Goal: Information Seeking & Learning: Learn about a topic

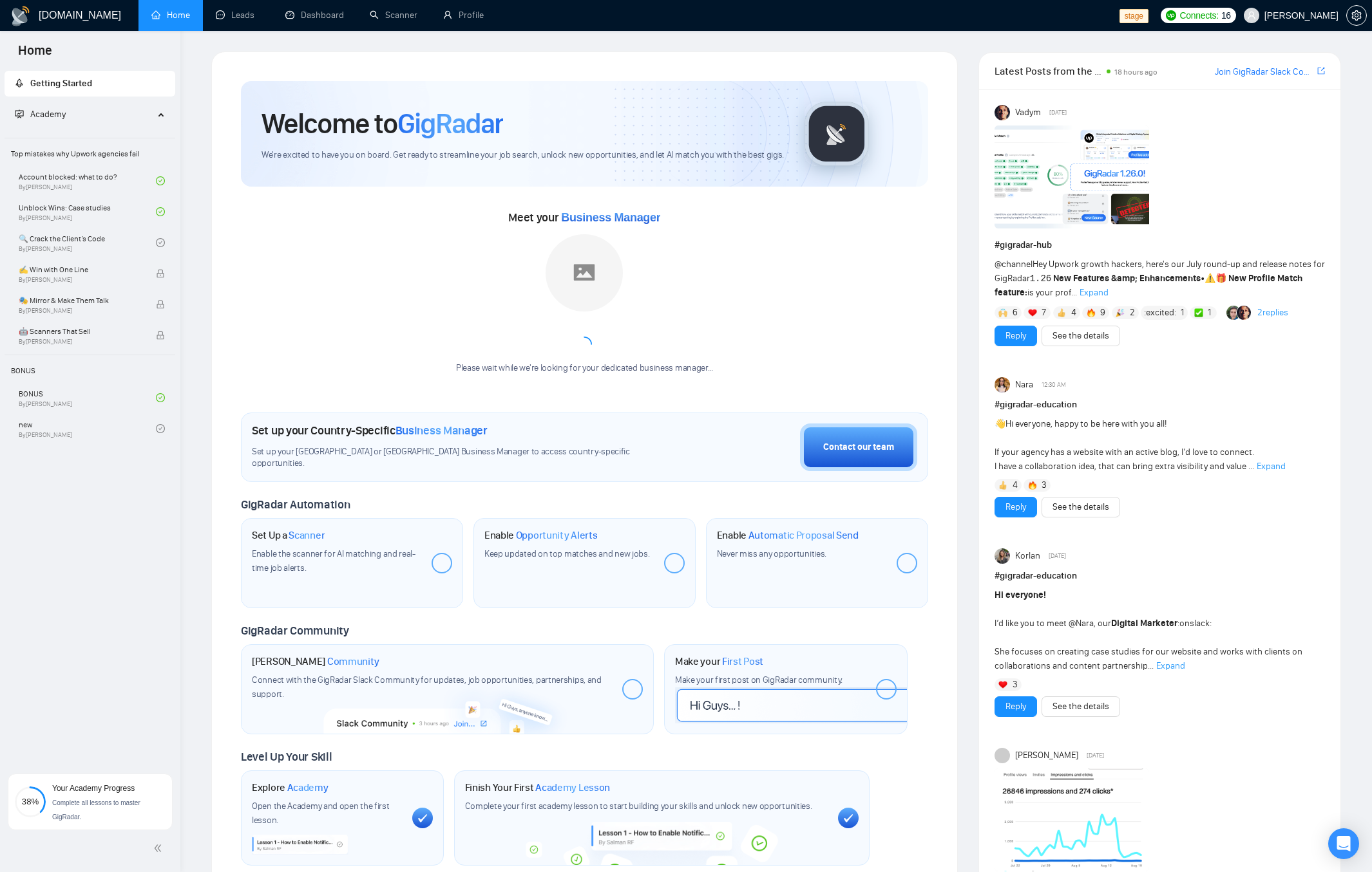
drag, startPoint x: 147, startPoint y: 669, endPoint x: 141, endPoint y: 674, distance: 7.8
click at [146, 669] on div "Getting Started Academy Top mistakes why Upwork agencies fail Account blocked: …" at bounding box center [90, 415] width 181 height 693
click at [88, 803] on span "Complete all lessons to master GigRadar." at bounding box center [96, 810] width 88 height 21
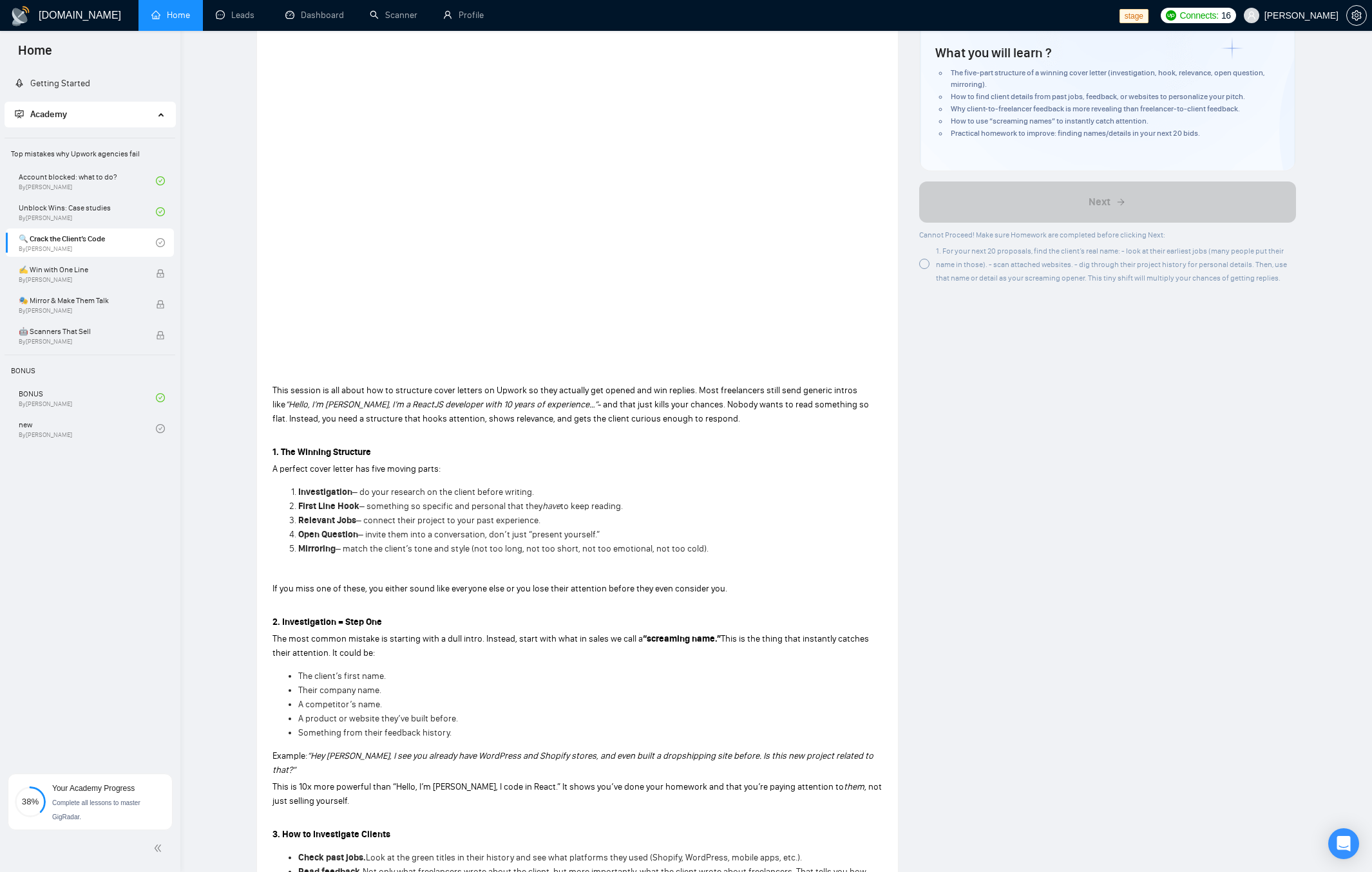
scroll to position [155, 0]
click at [971, 259] on span "1. For your next 20 proposals, find the client’s real name: - look at their ear…" at bounding box center [1112, 263] width 351 height 36
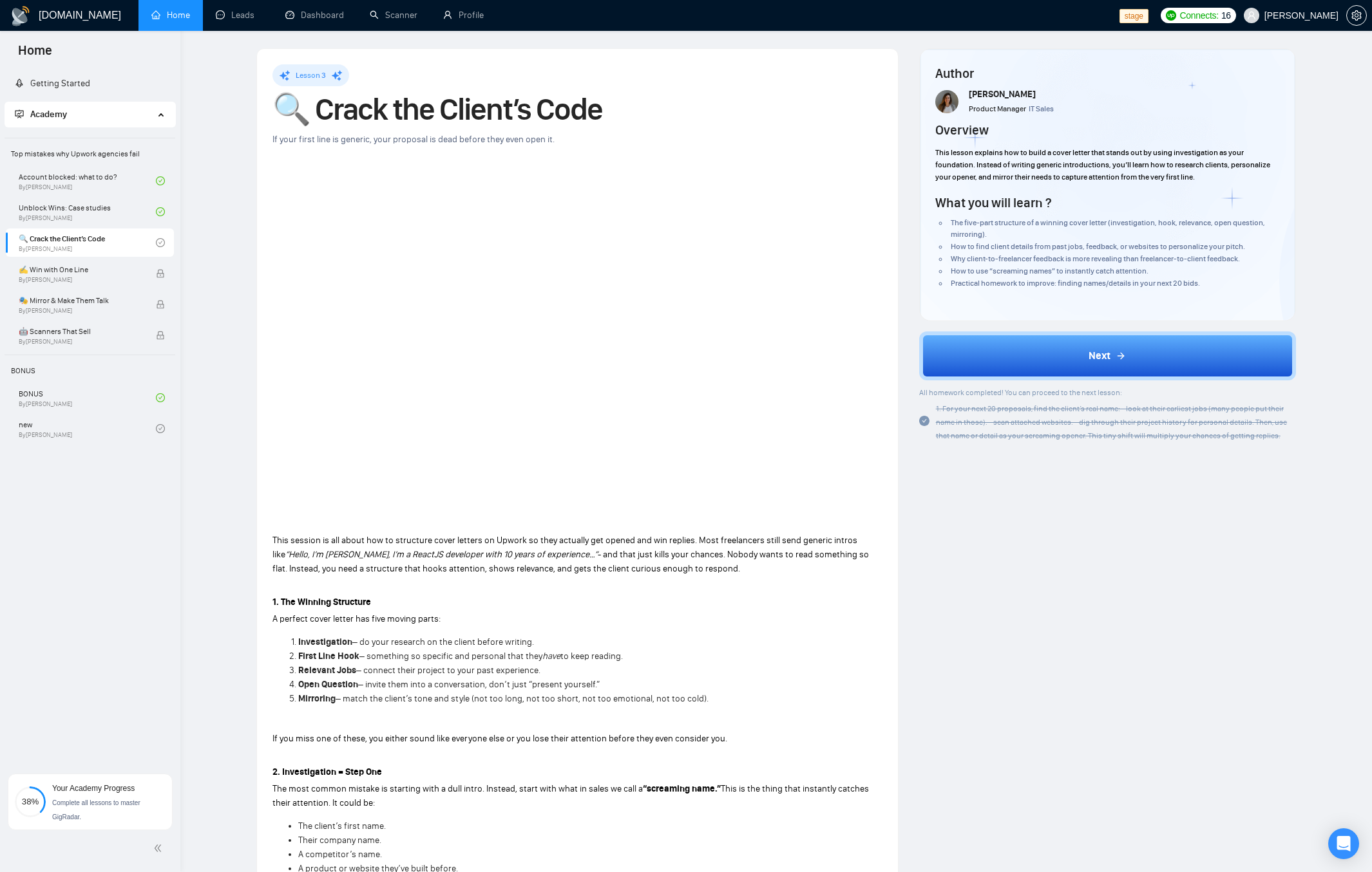
scroll to position [0, 0]
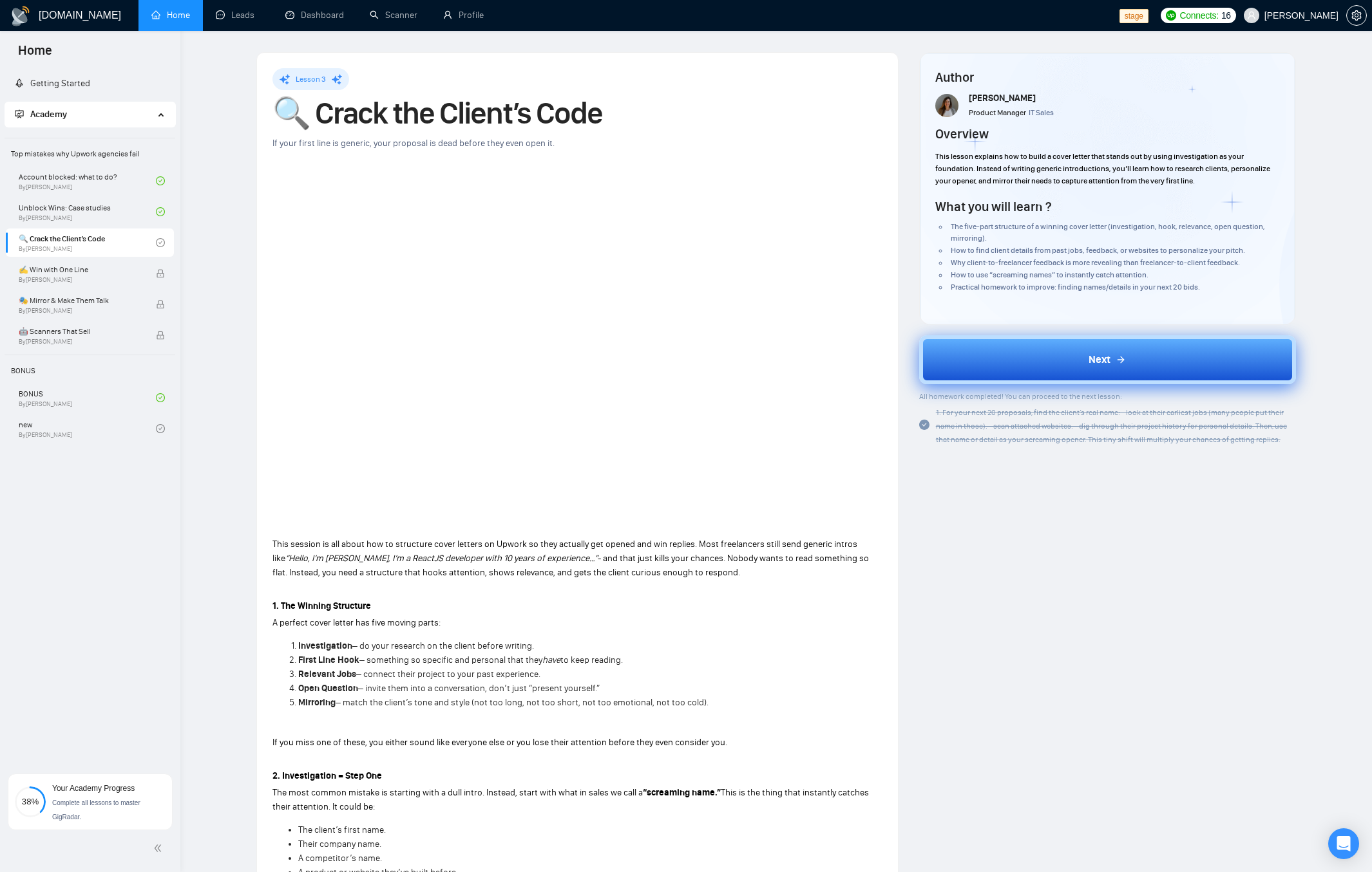
click at [1126, 346] on button "Next" at bounding box center [1107, 360] width 376 height 49
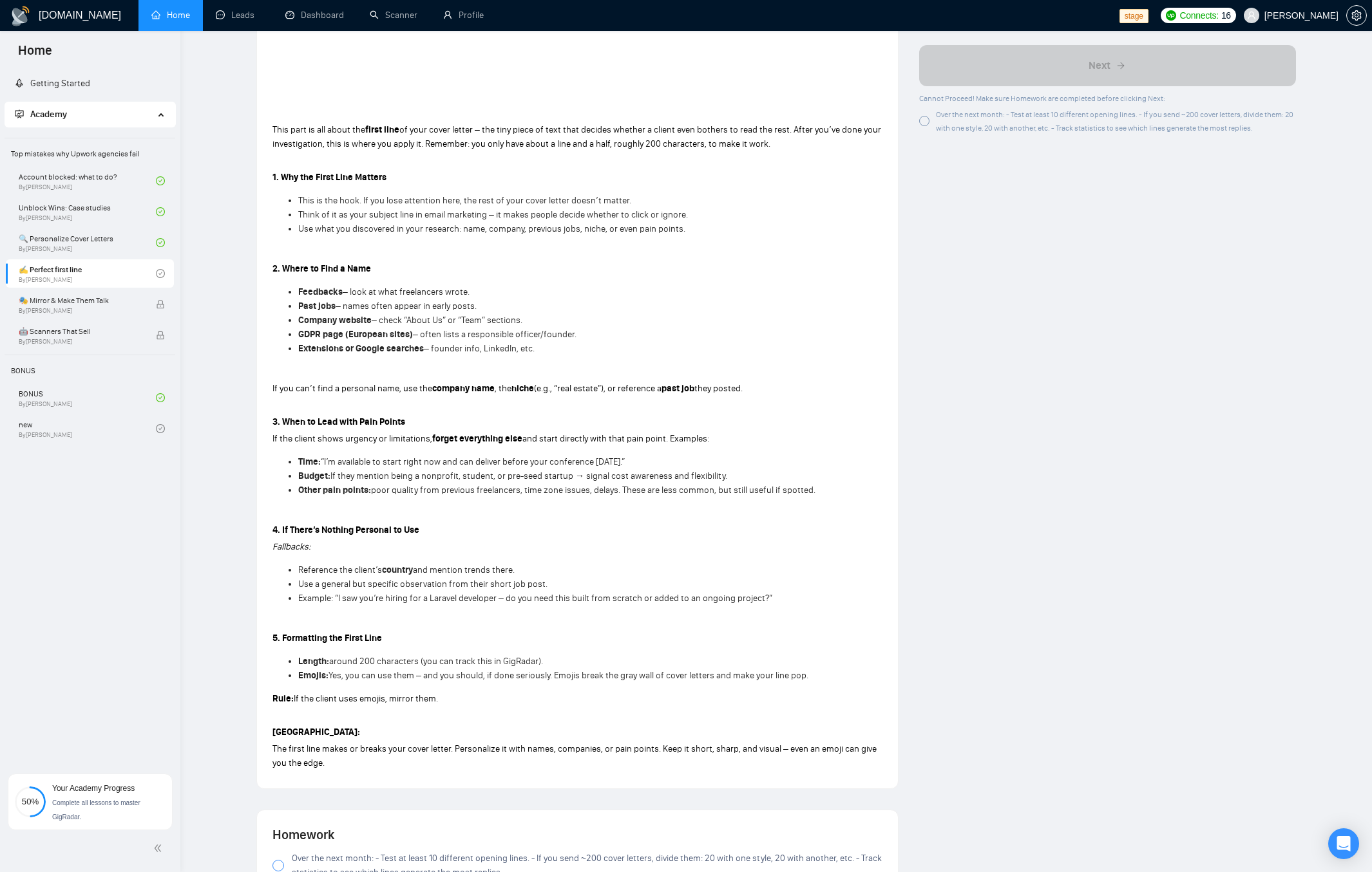
scroll to position [418, 0]
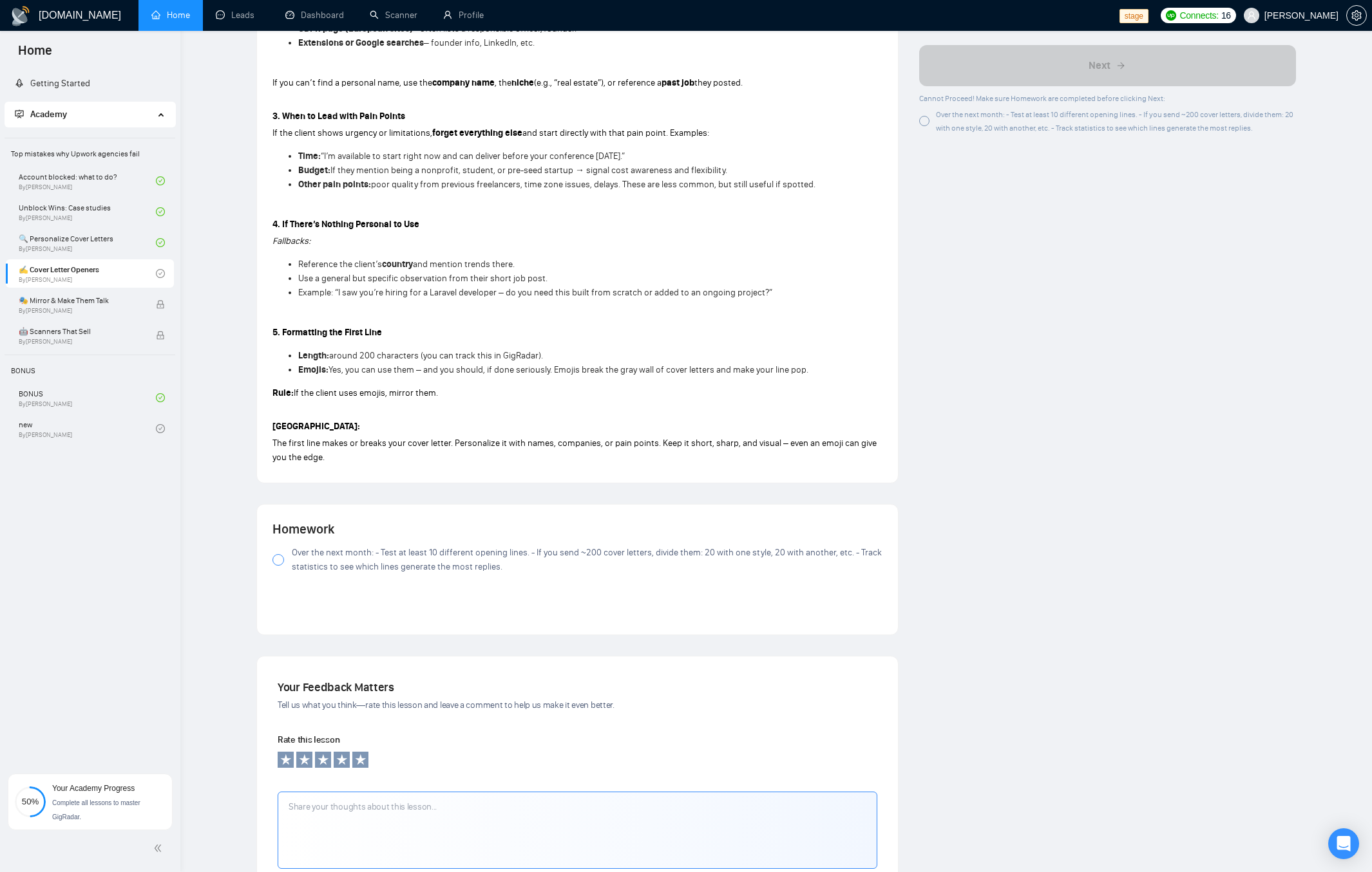
scroll to position [765, 0]
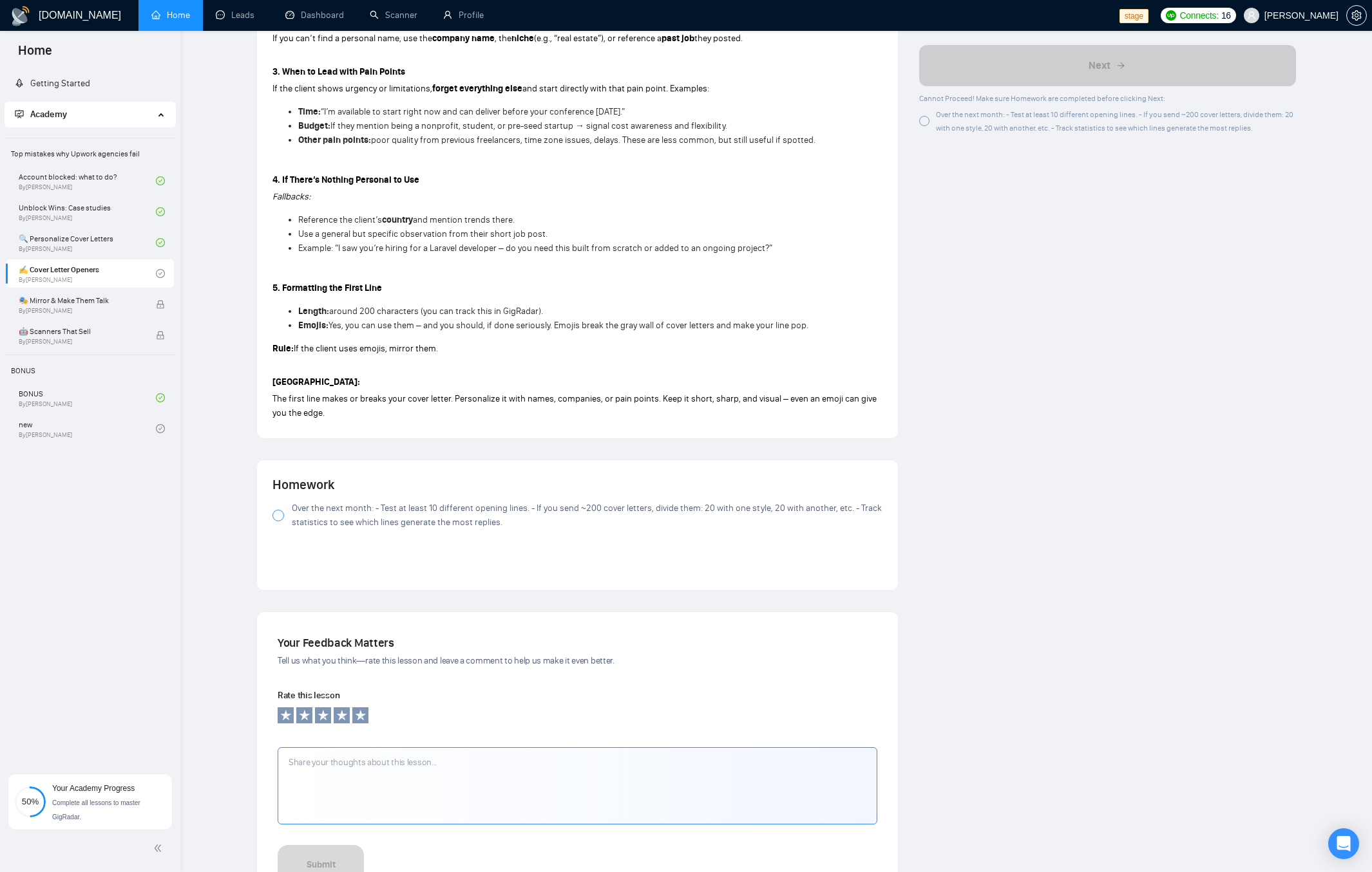
click at [343, 512] on span "Over the next month: - Test at least 10 different opening lines. - If you send …" at bounding box center [587, 516] width 590 height 28
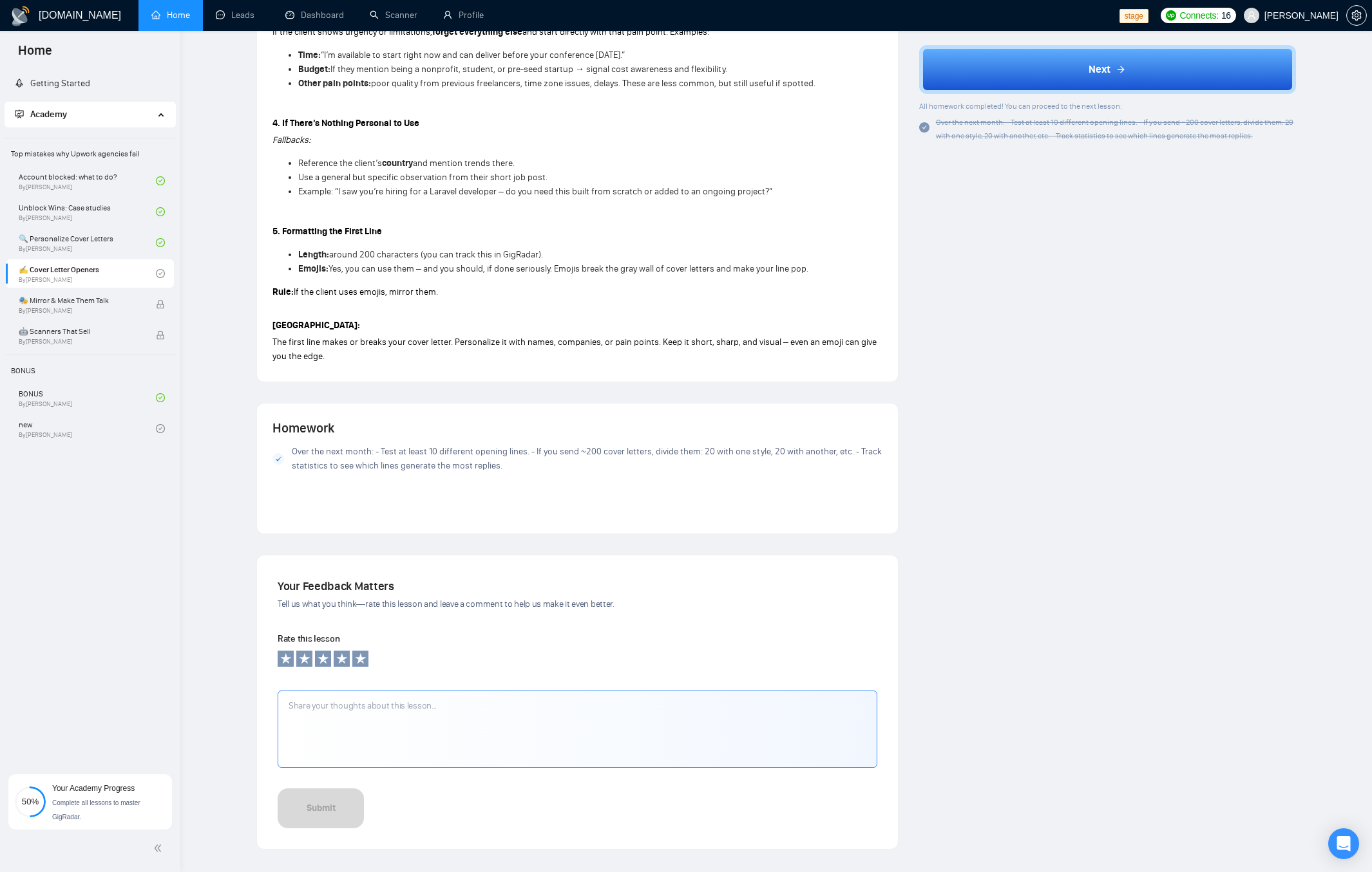
scroll to position [0, 0]
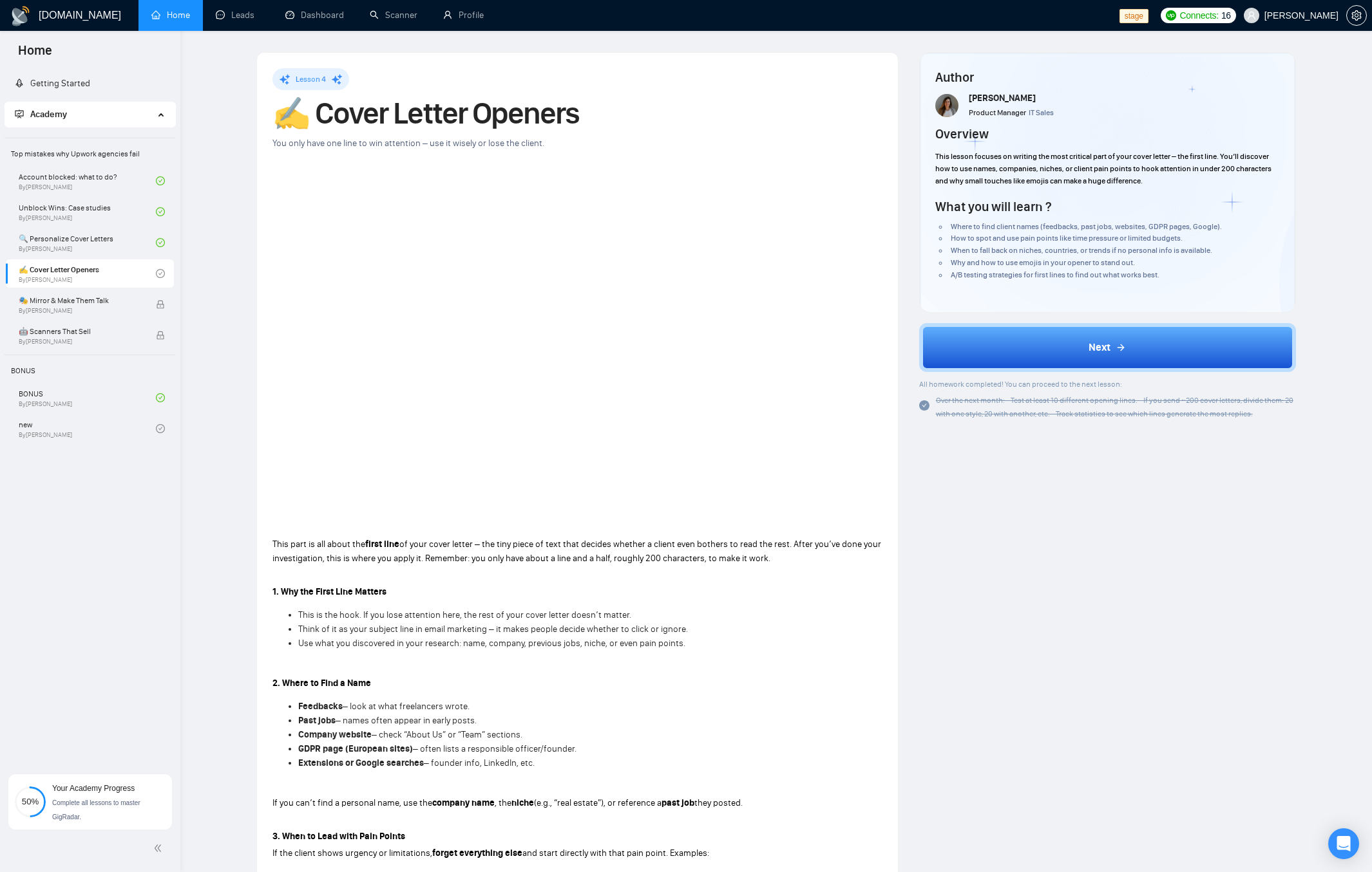
click at [1063, 333] on button "Next" at bounding box center [1107, 347] width 376 height 49
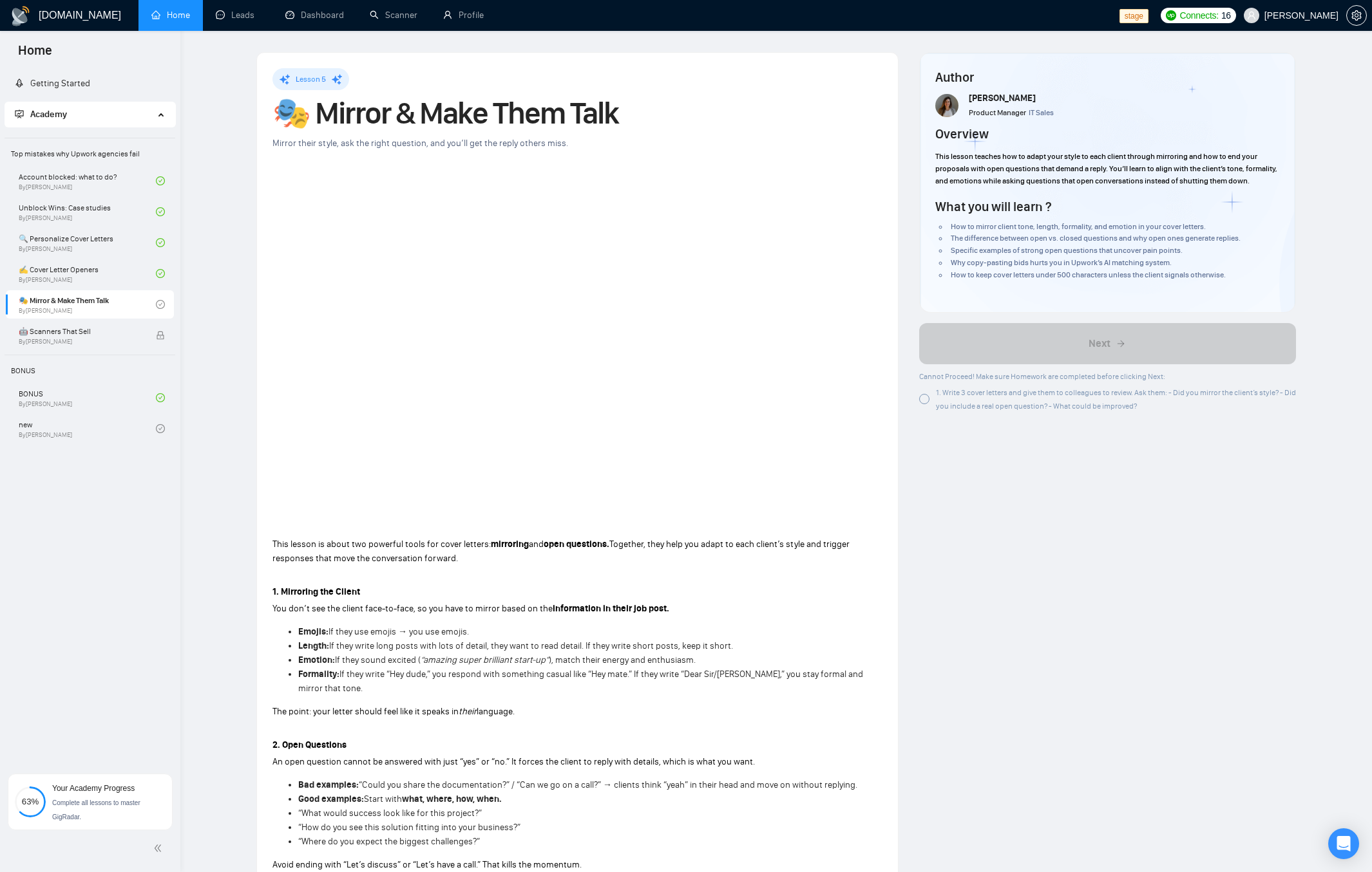
click at [1125, 537] on div "Author Tamara Levit Product Manager IT Sales Overview This lesson teaches how t…" at bounding box center [1107, 869] width 397 height 1632
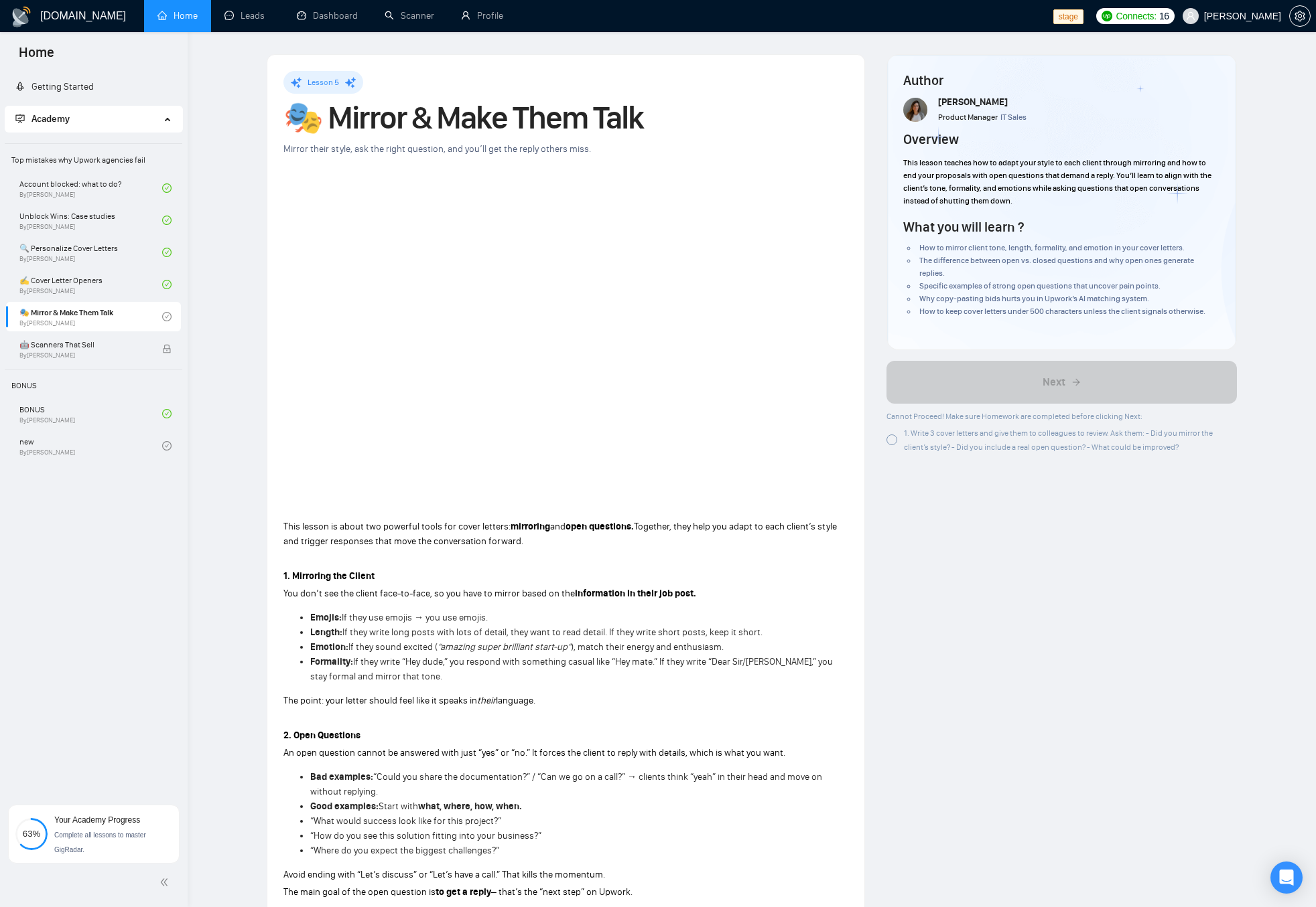
click at [204, 375] on div "GigRadar.io Home Leads Dashboard Scanner Profile stage Connects: 16 Robert O'Kr…" at bounding box center [752, 922] width 1128 height 1846
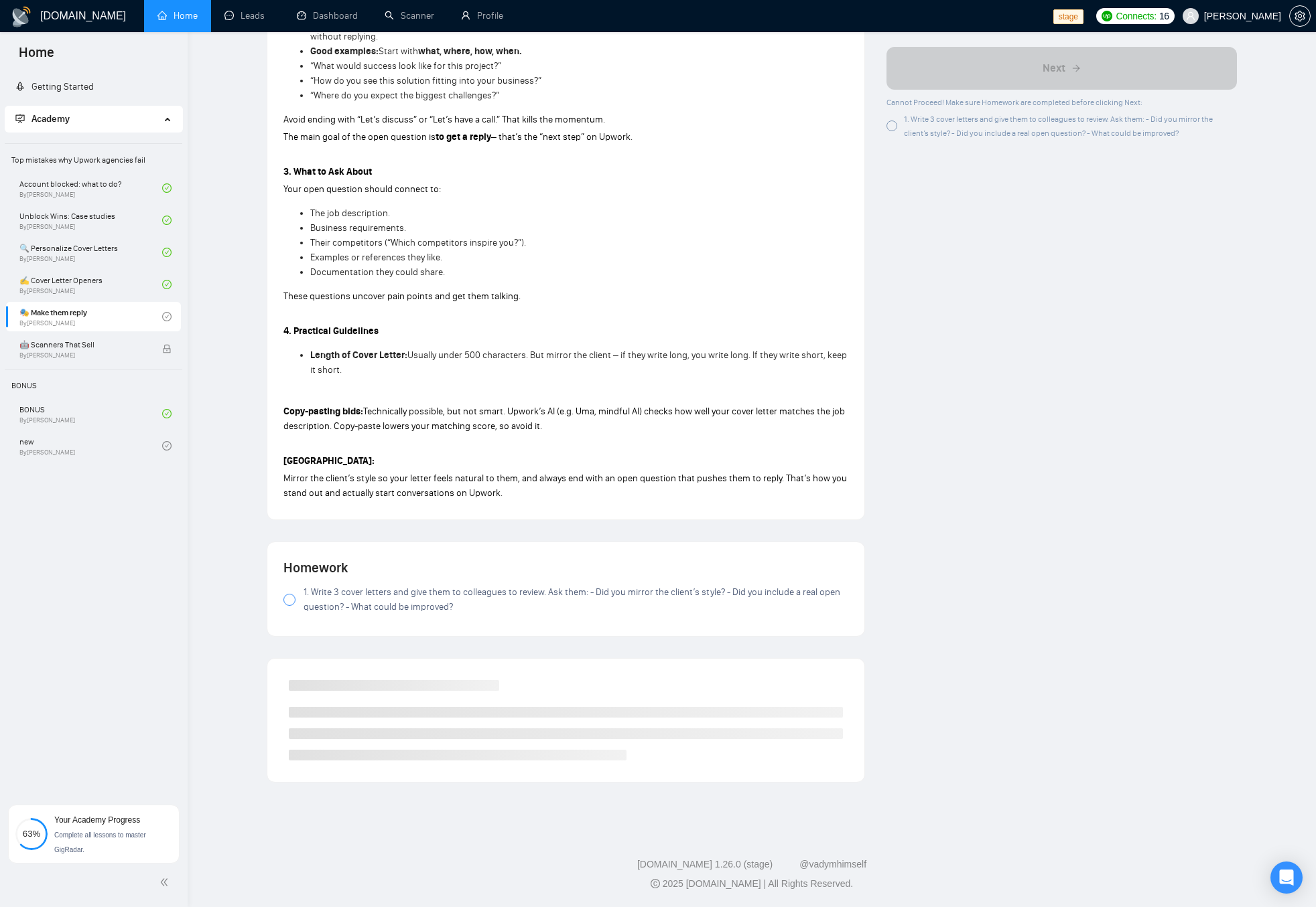
scroll to position [756, 0]
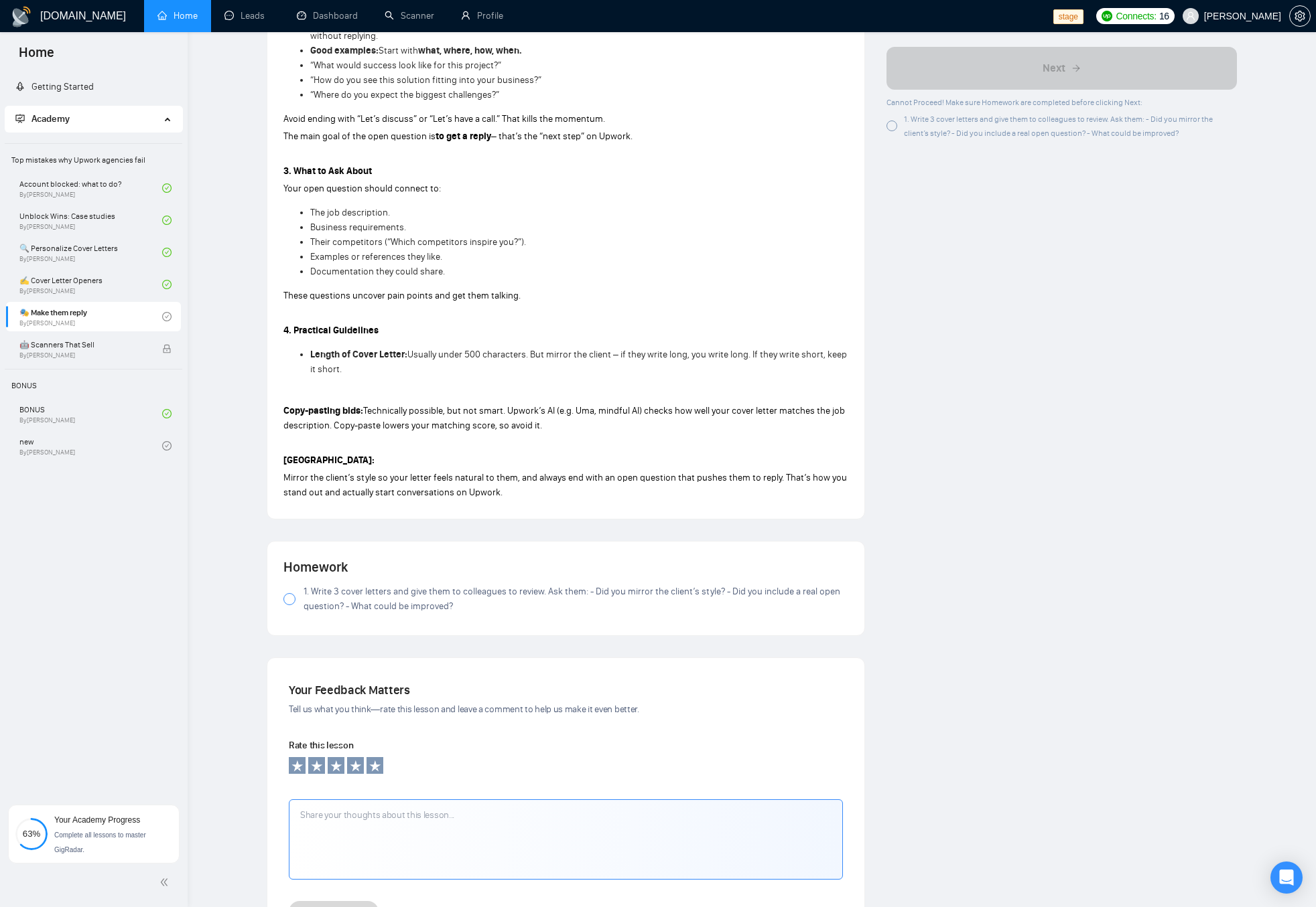
click at [333, 591] on span "1. Write 3 cover letters and give them to colleagues to review. Ask them: - Did…" at bounding box center [576, 599] width 545 height 29
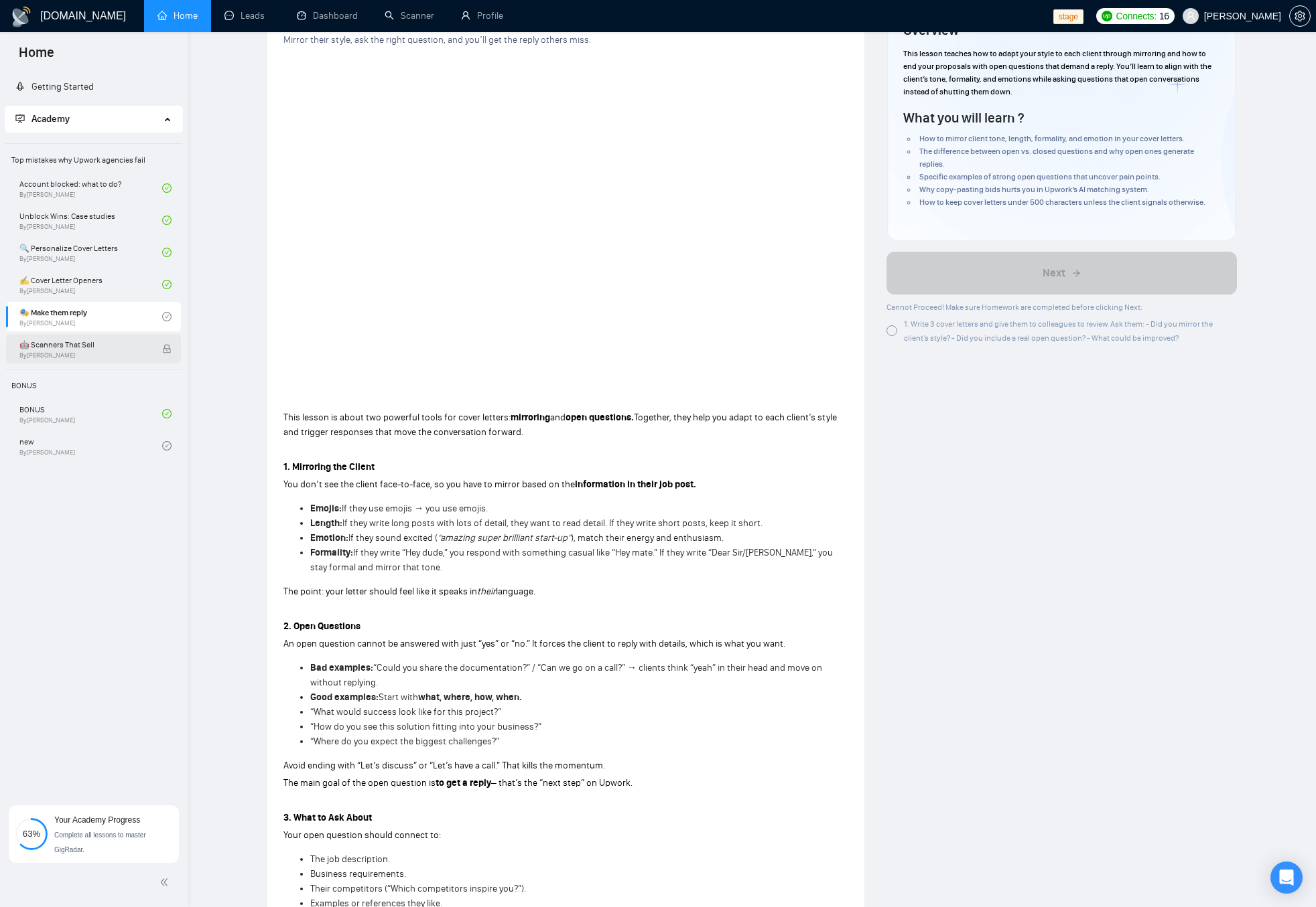
scroll to position [117, 0]
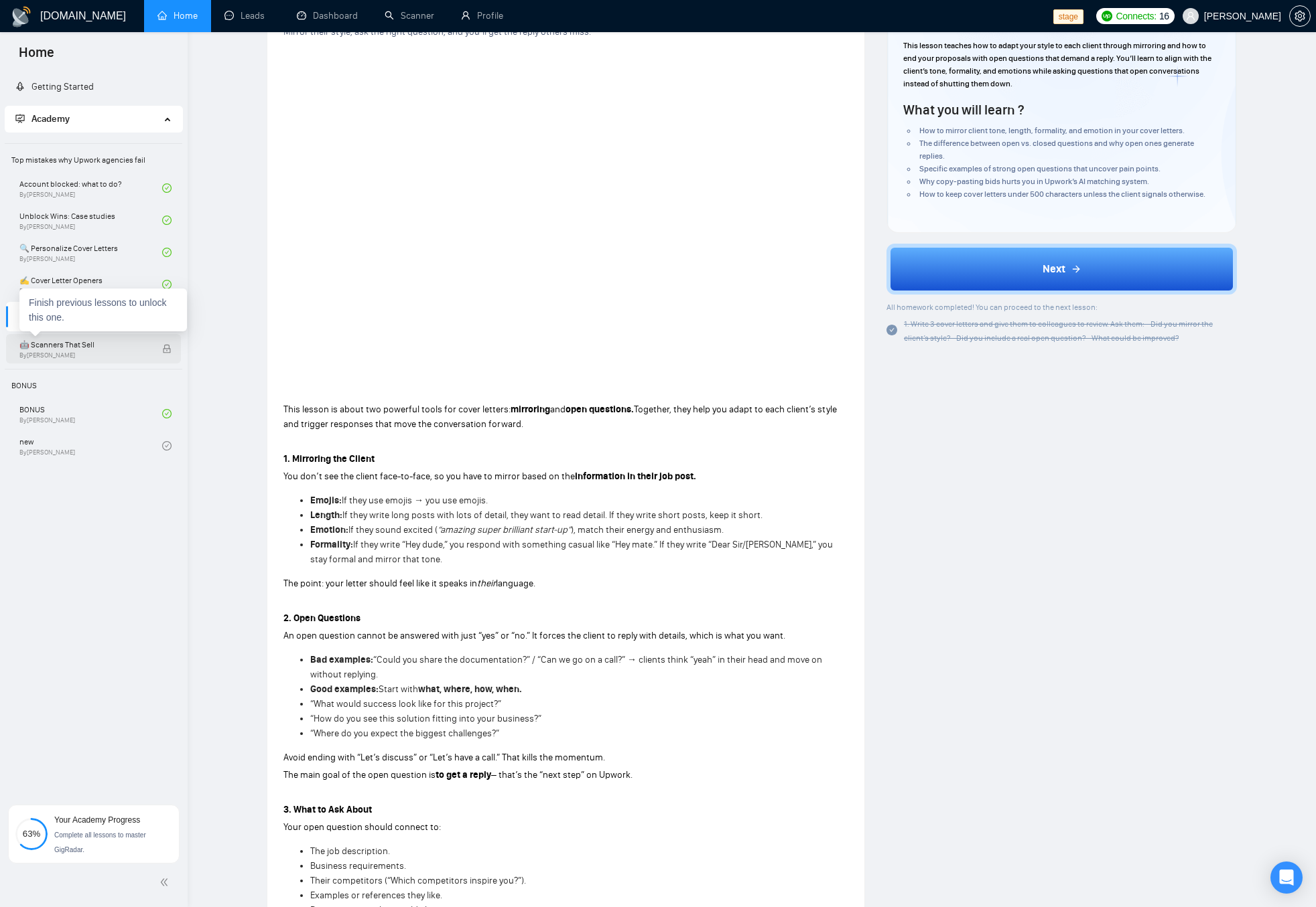
click at [37, 357] on span "By [PERSON_NAME]" at bounding box center [84, 355] width 129 height 8
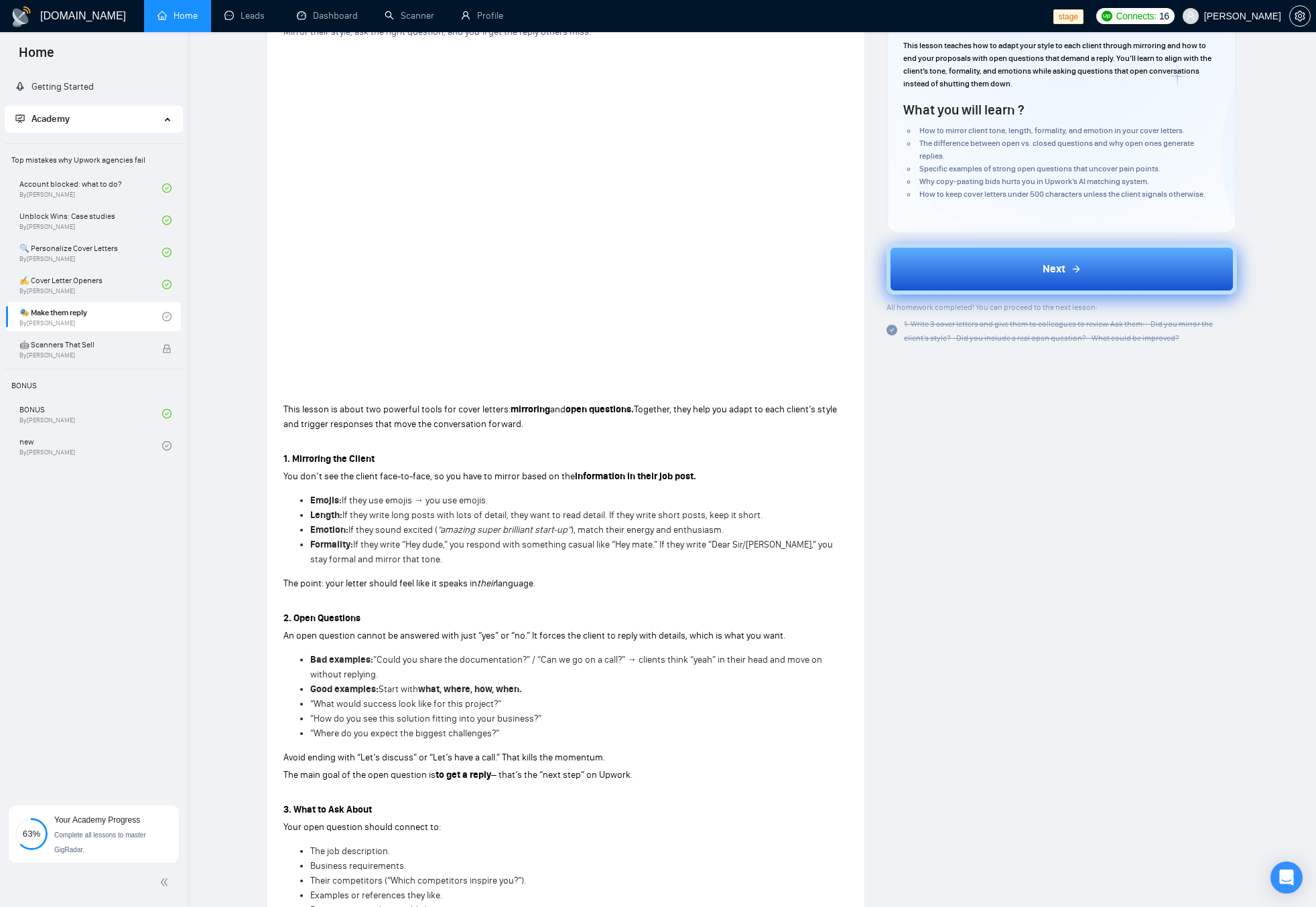
click at [1014, 272] on button "Next" at bounding box center [1062, 269] width 351 height 51
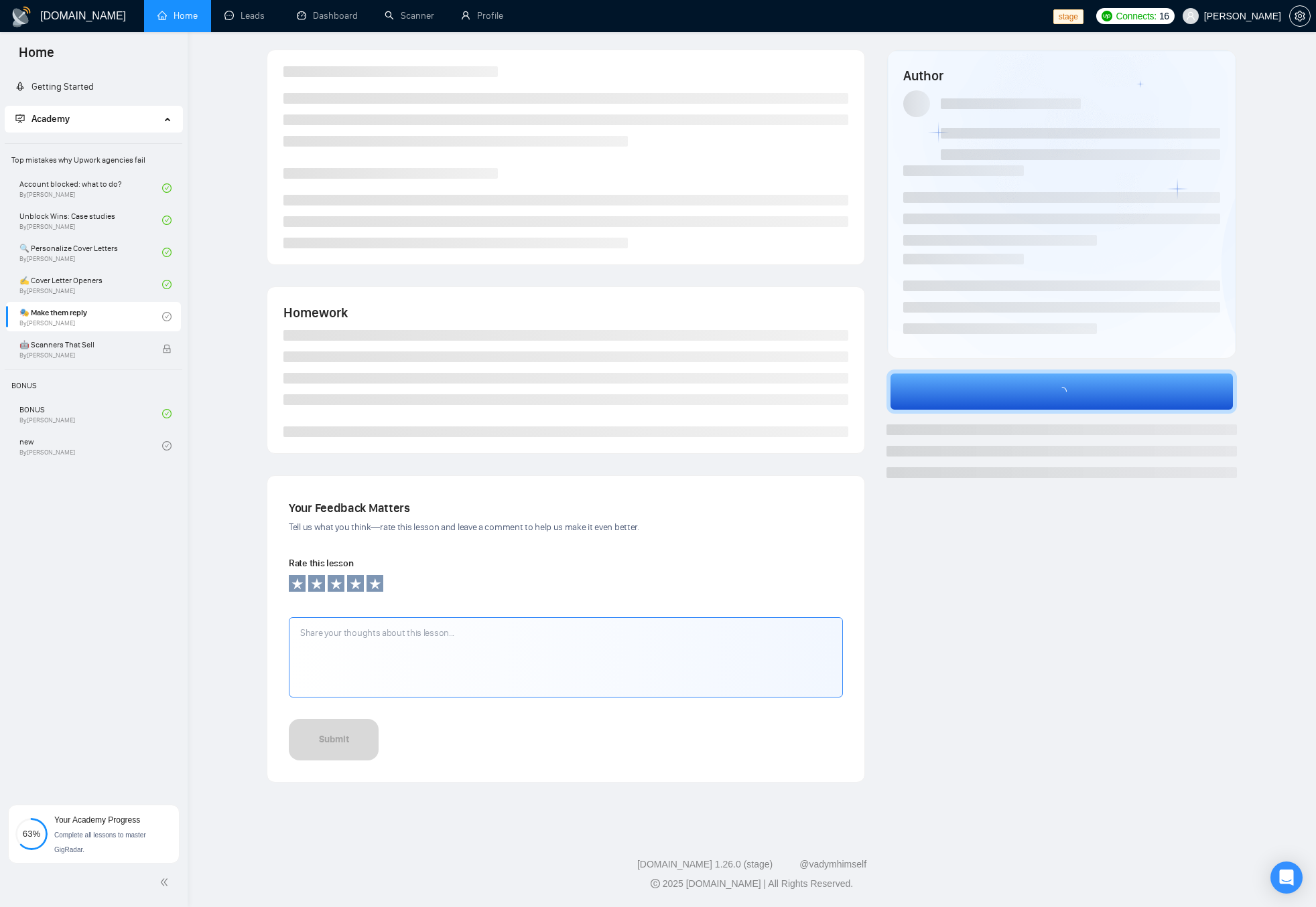
scroll to position [5, 0]
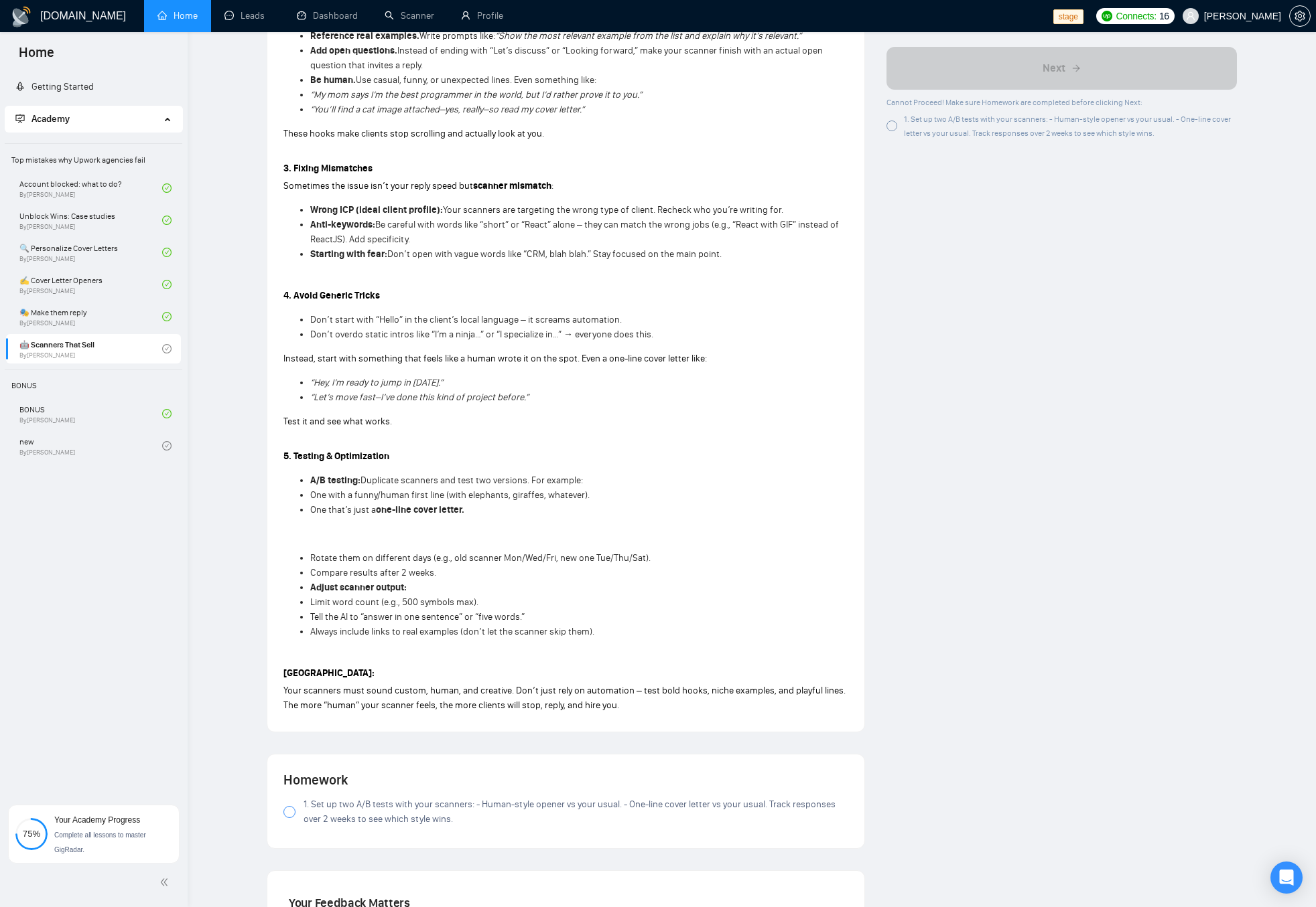
scroll to position [725, 0]
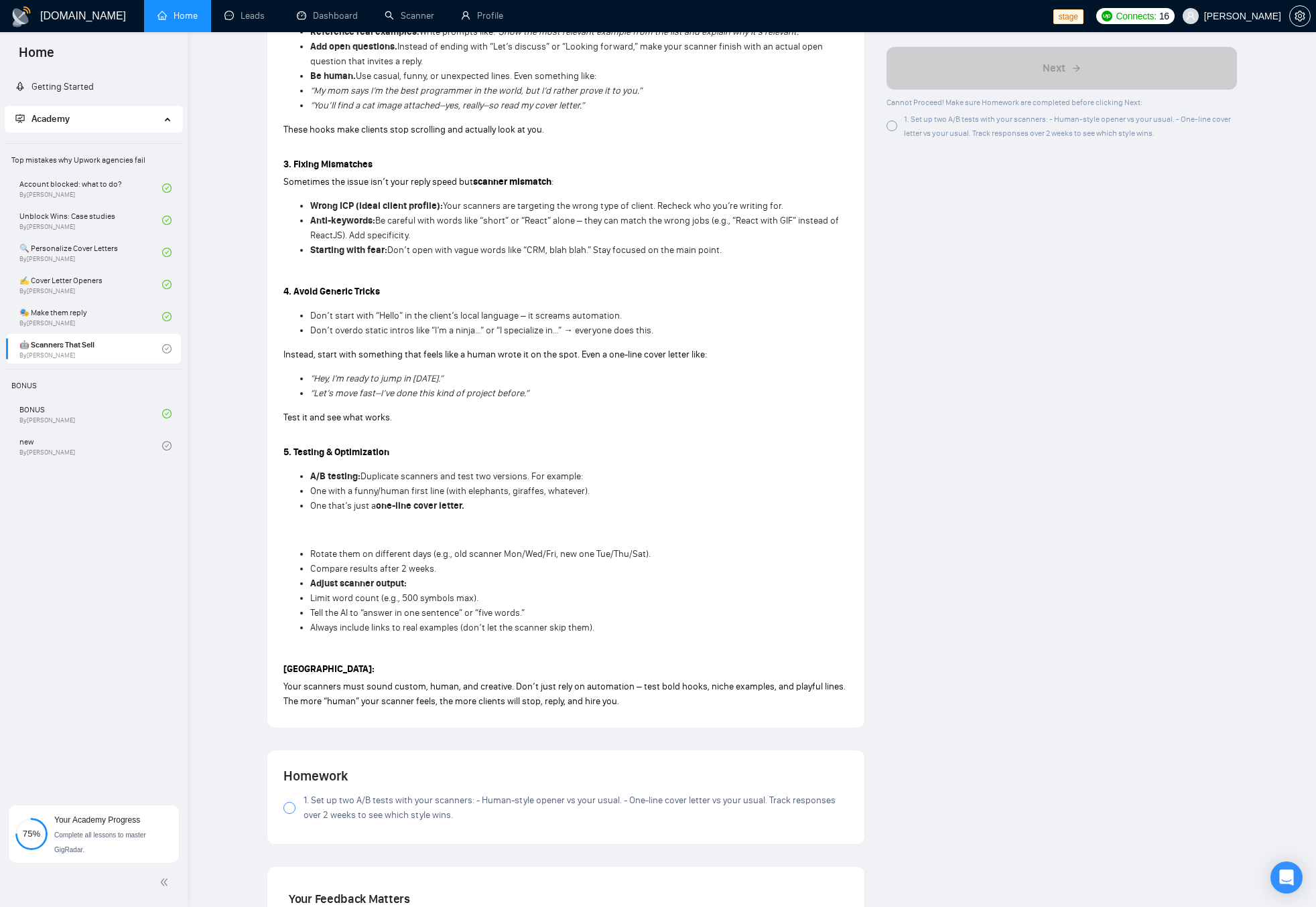
click at [338, 520] on div "This part is about how to take everything you’ve learned about writing bids and…" at bounding box center [566, 251] width 565 height 920
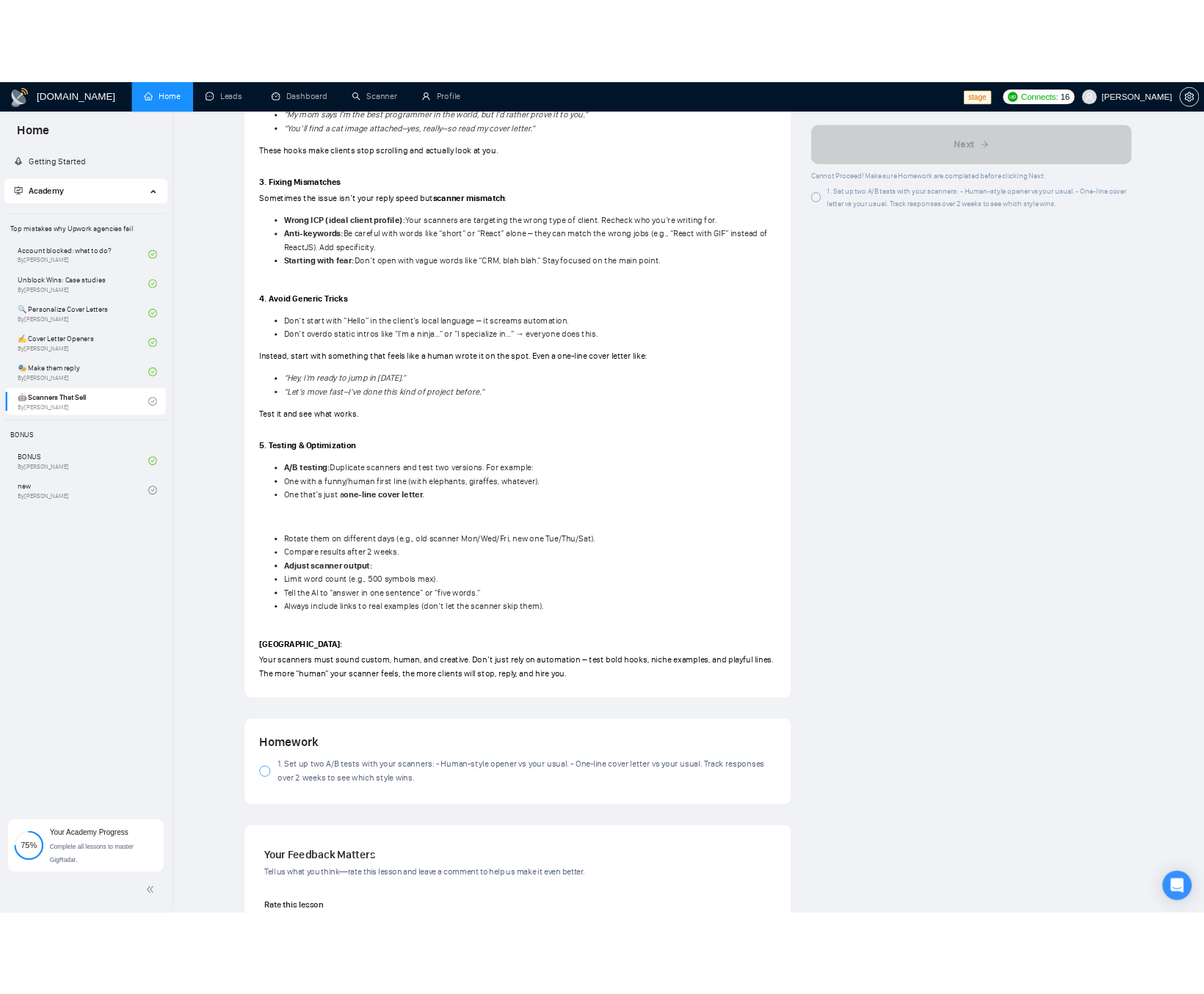
scroll to position [0, 0]
